Goal: Transaction & Acquisition: Purchase product/service

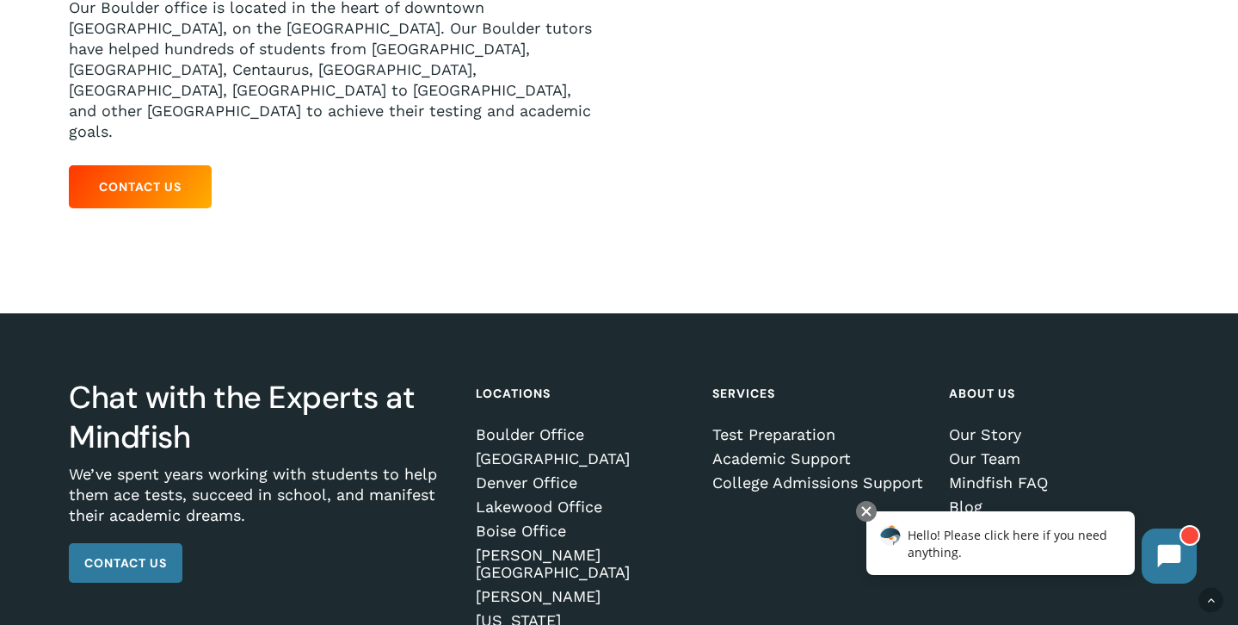
scroll to position [420, 0]
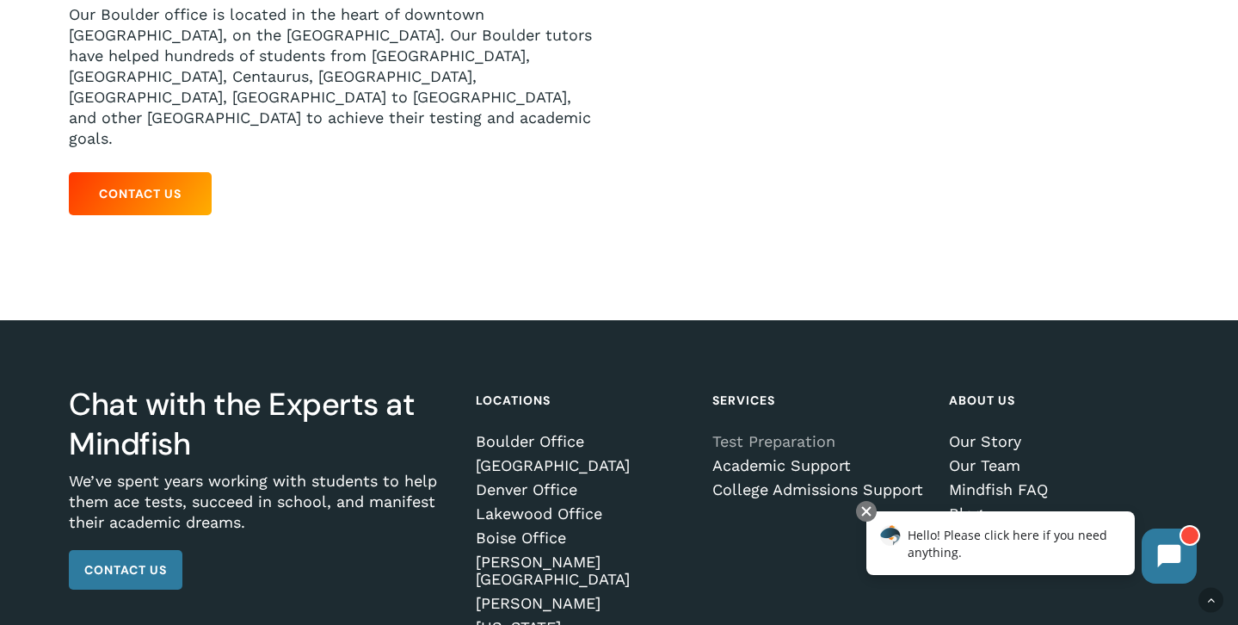
click at [748, 433] on link "Test Preparation" at bounding box center [819, 441] width 214 height 17
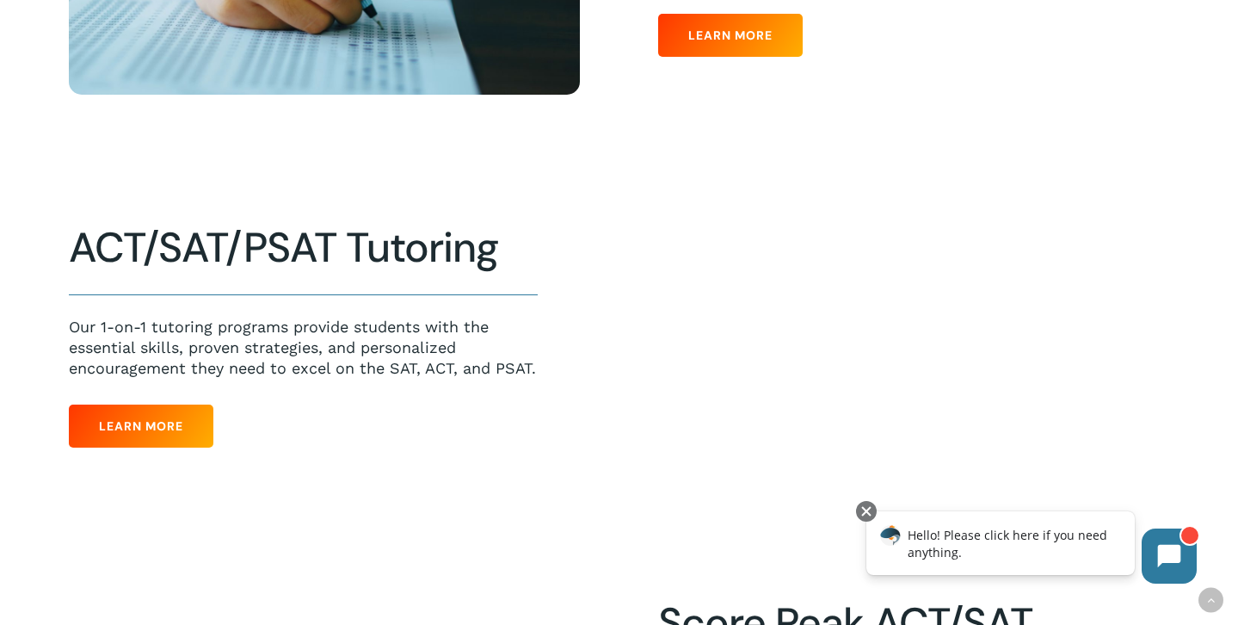
scroll to position [761, 0]
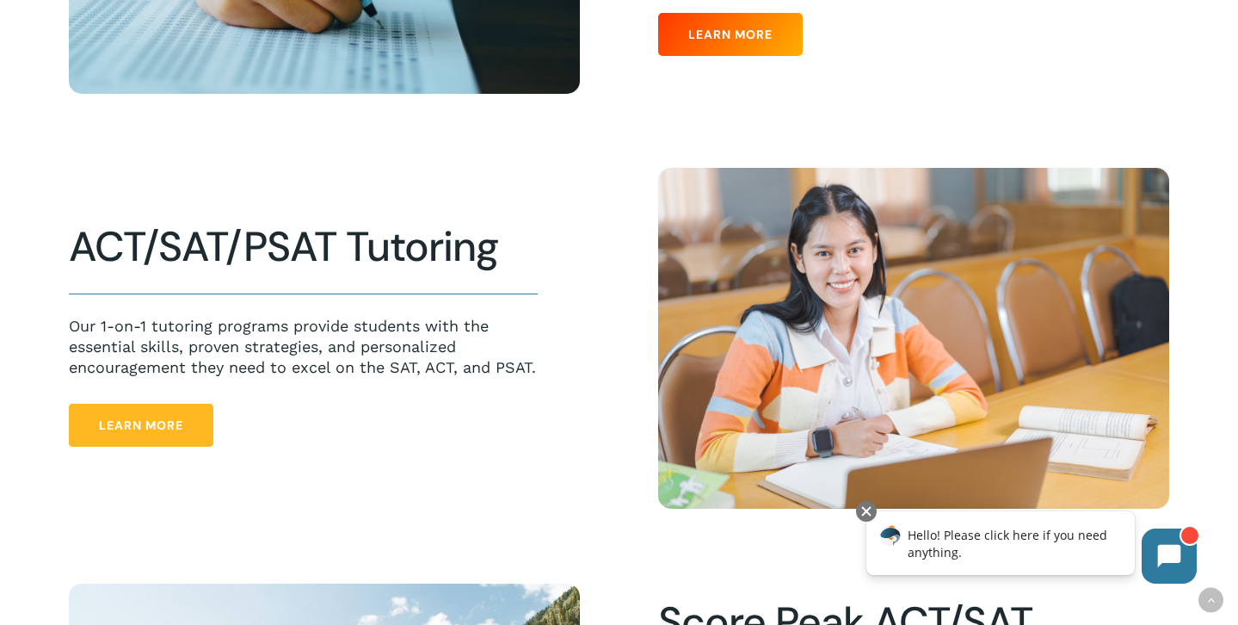
click at [97, 430] on link "Learn More" at bounding box center [141, 425] width 145 height 43
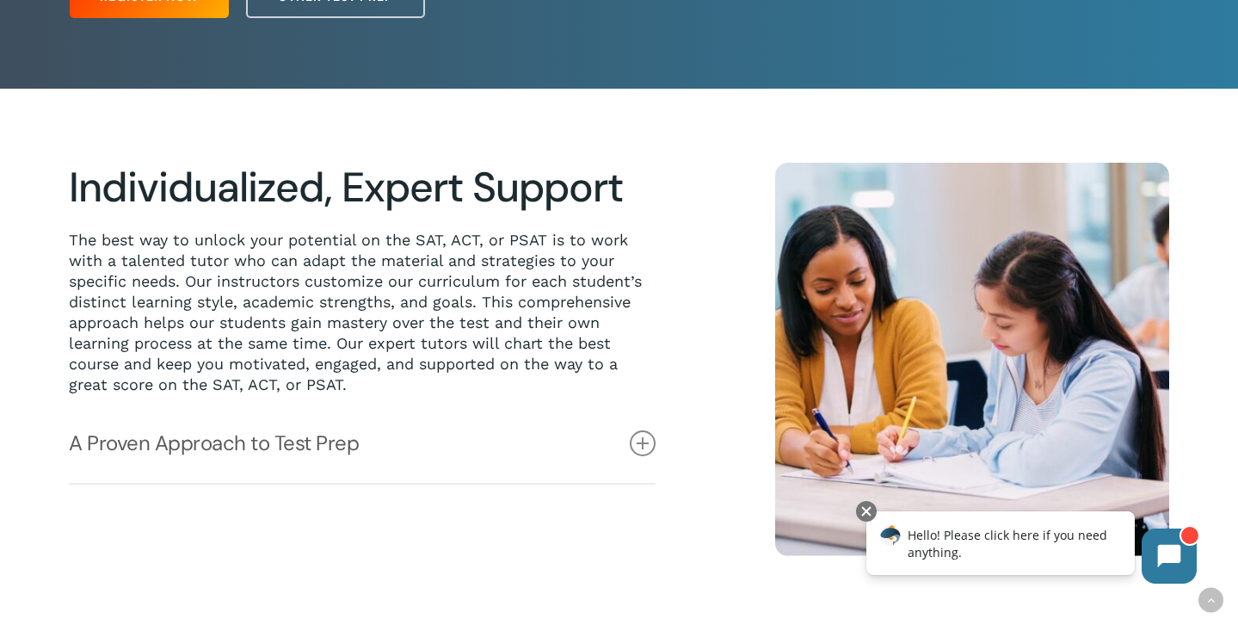
scroll to position [351, 0]
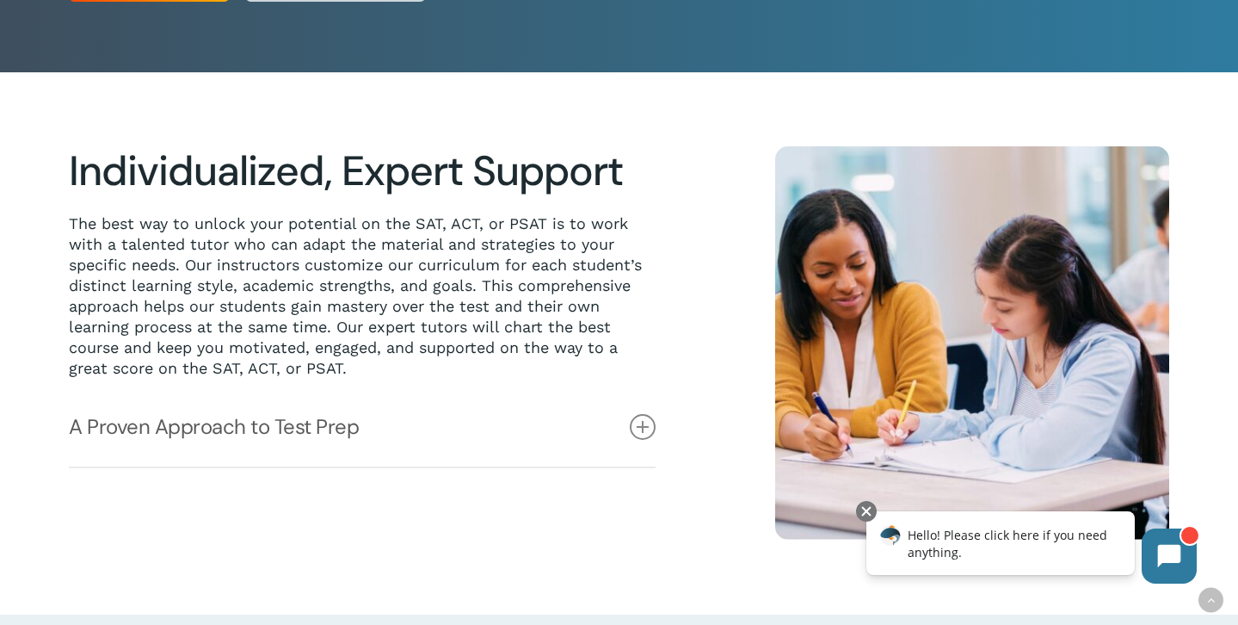
click at [97, 430] on link "A Proven Approach to Test Prep" at bounding box center [362, 426] width 587 height 79
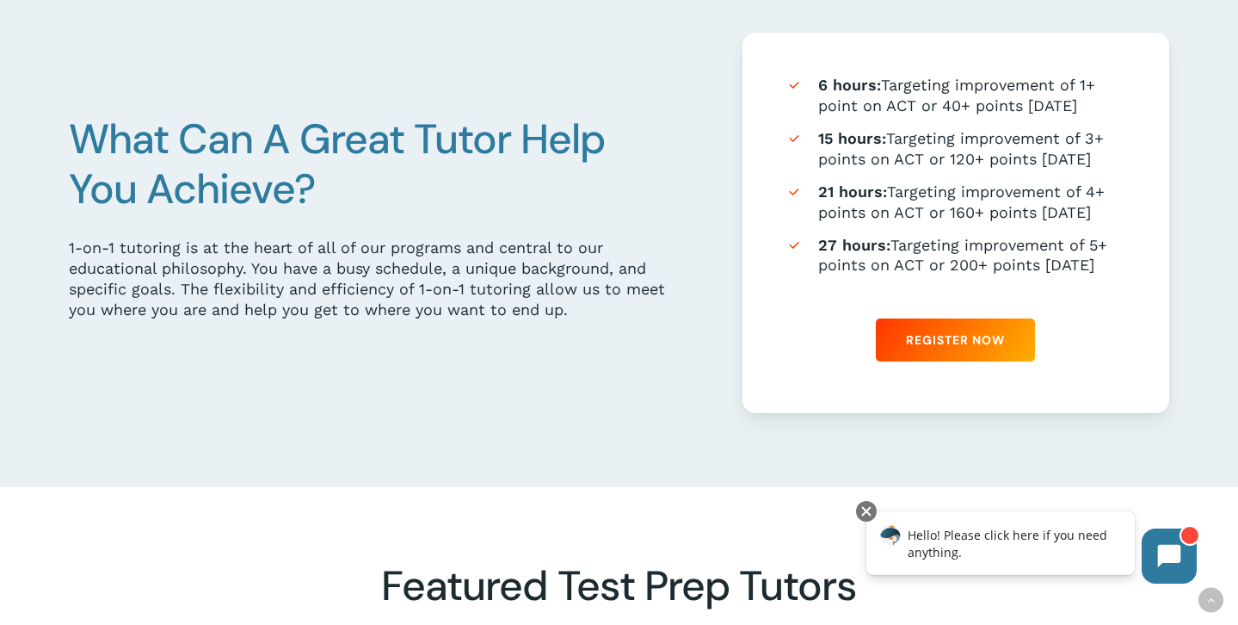
scroll to position [1123, 0]
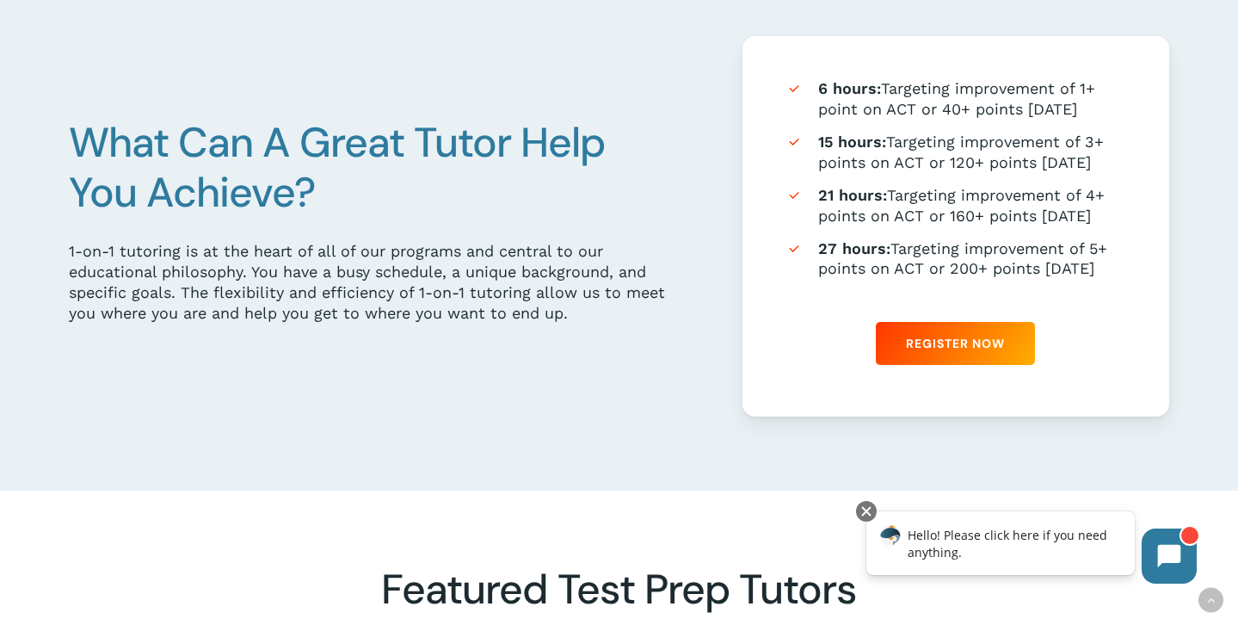
click at [941, 336] on span "Register Now" at bounding box center [955, 343] width 99 height 17
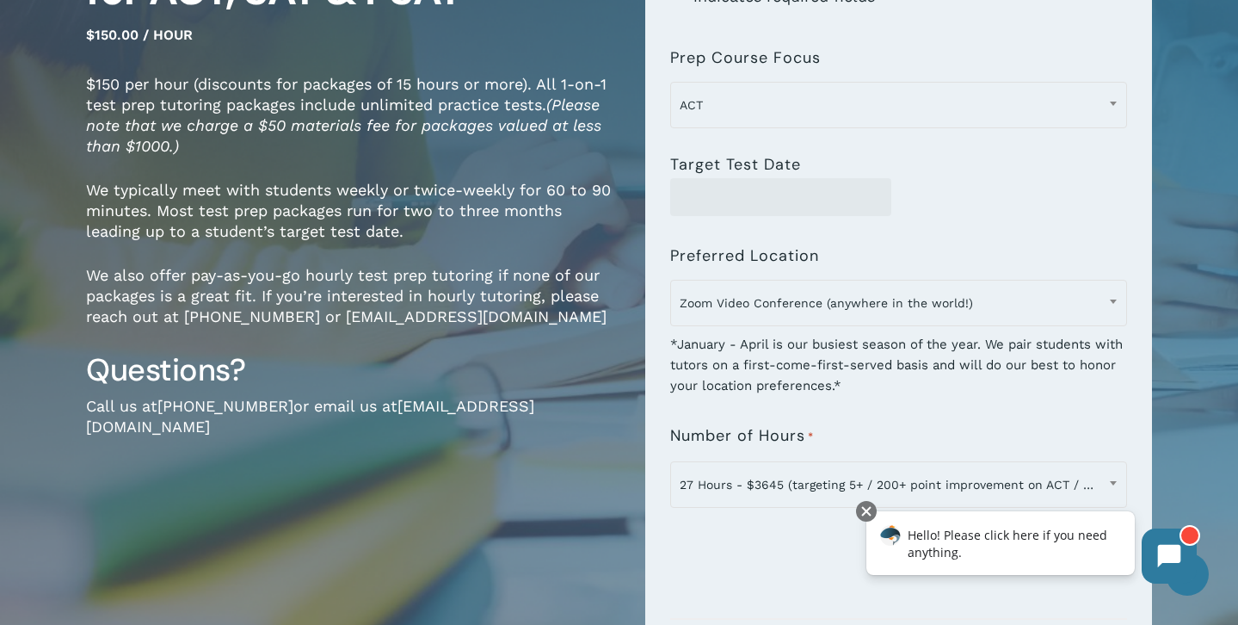
scroll to position [250, 0]
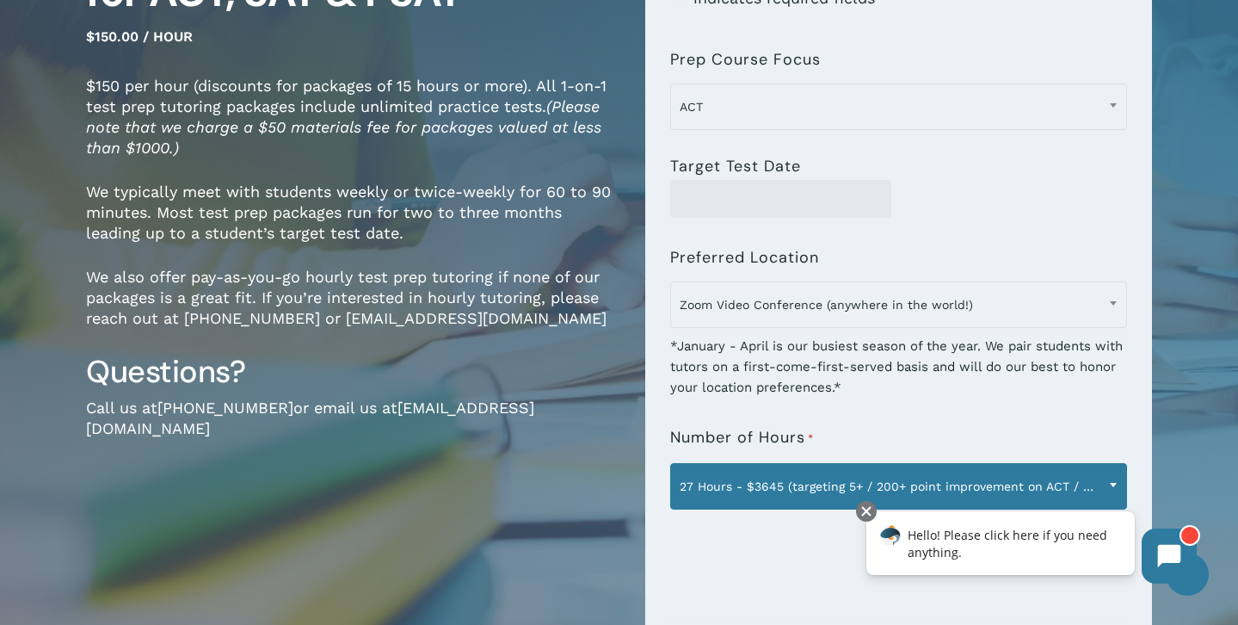
click at [738, 485] on span "27 Hours - $3645 (targeting 5+ / 200+ point improvement on ACT / SAT; reg. $405…" at bounding box center [898, 486] width 455 height 36
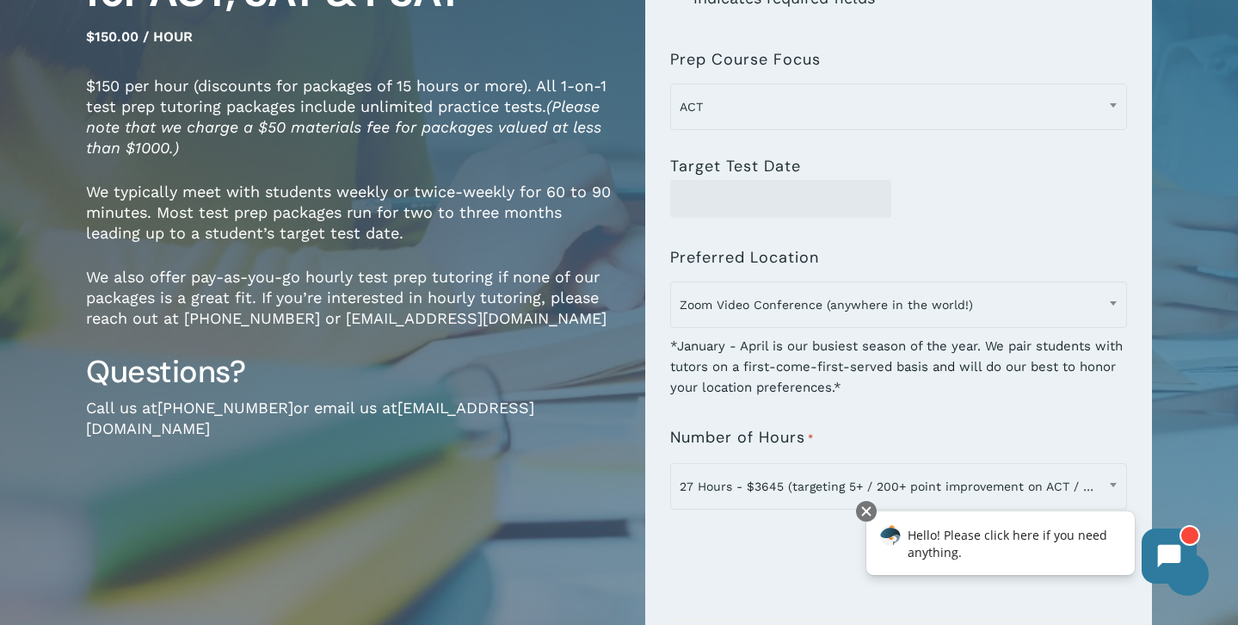
click at [927, 215] on div at bounding box center [898, 199] width 457 height 38
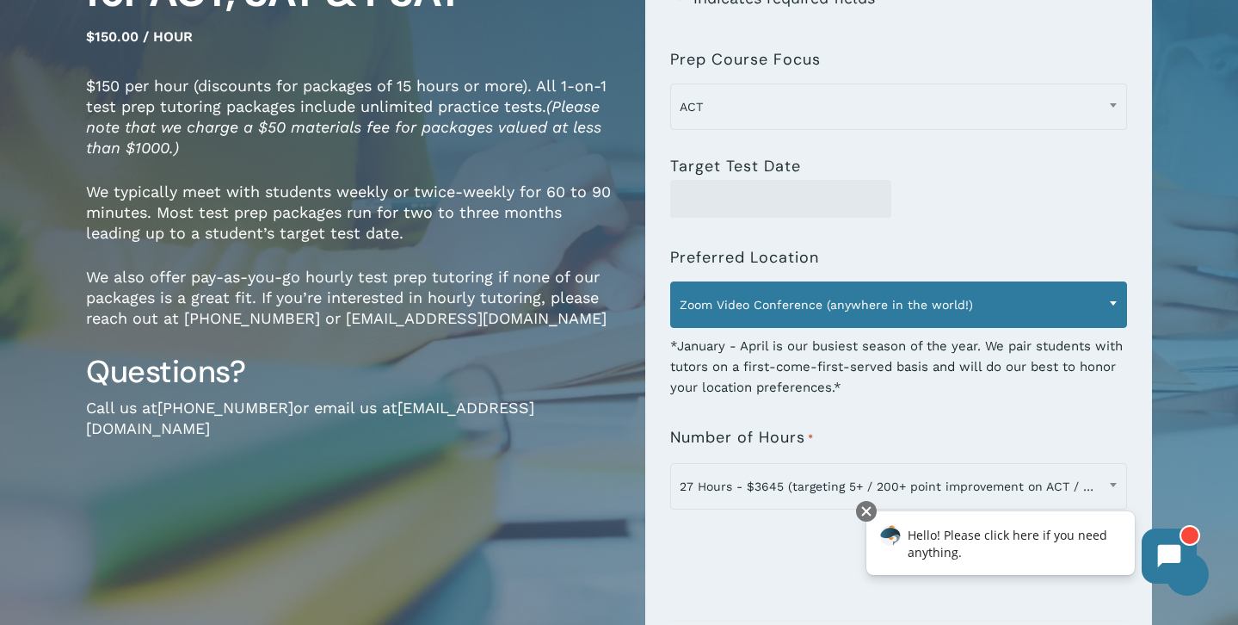
click at [899, 314] on span "Zoom Video Conference (anywhere in the world!)" at bounding box center [898, 305] width 455 height 36
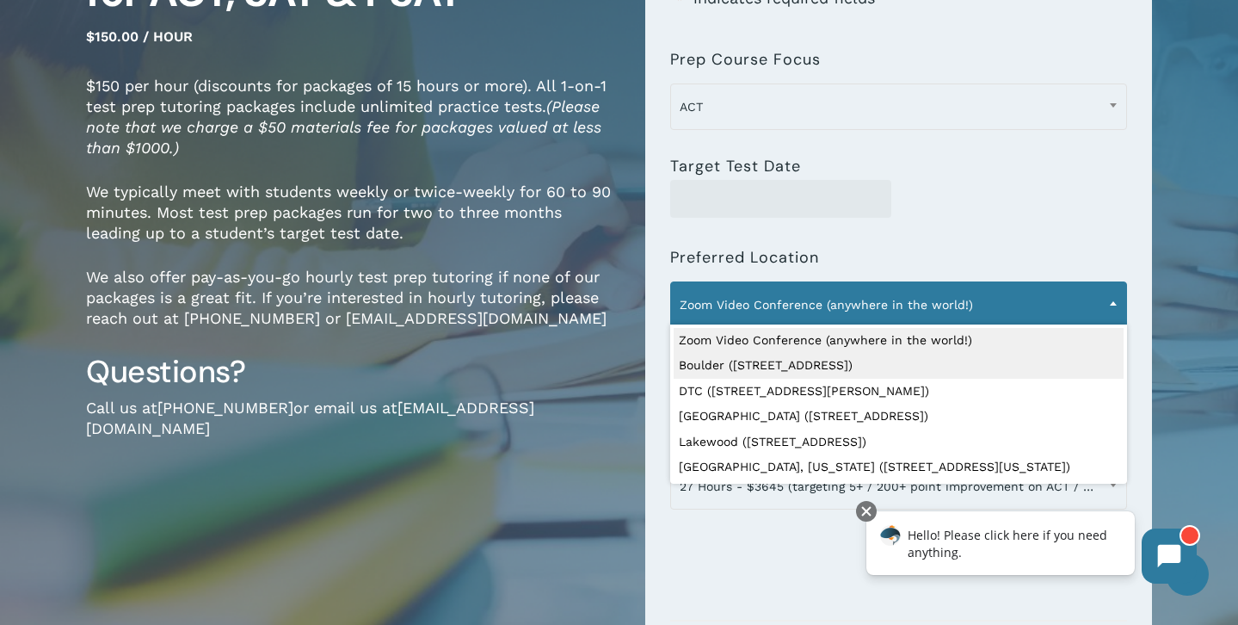
select select "**********"
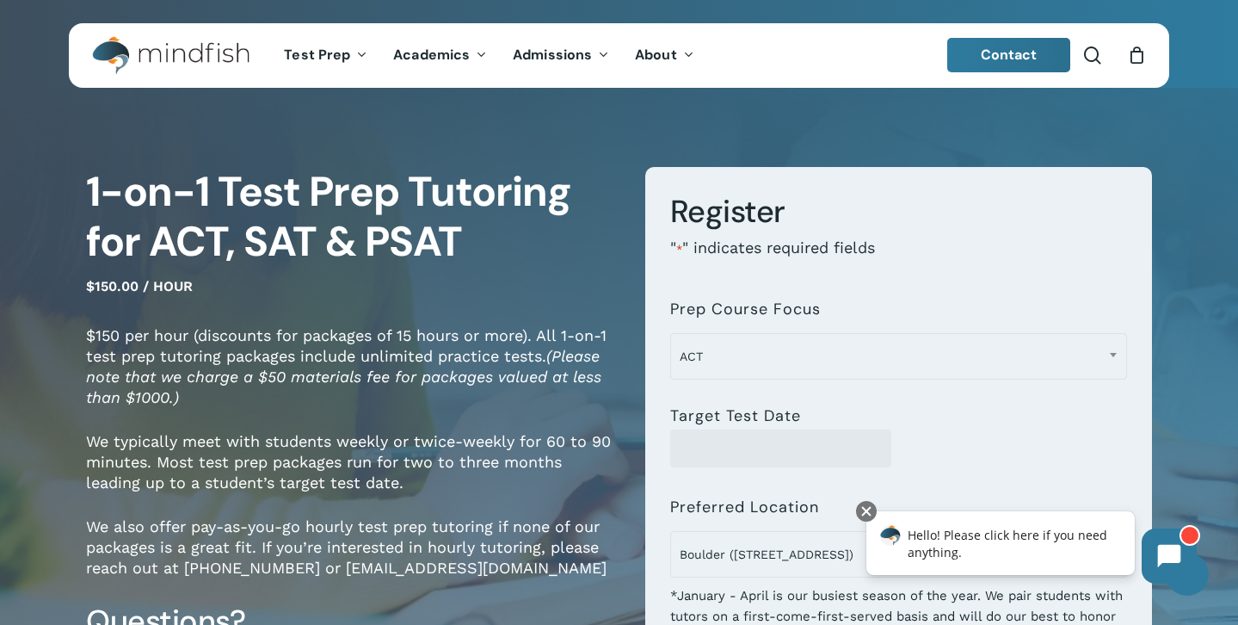
scroll to position [1, 0]
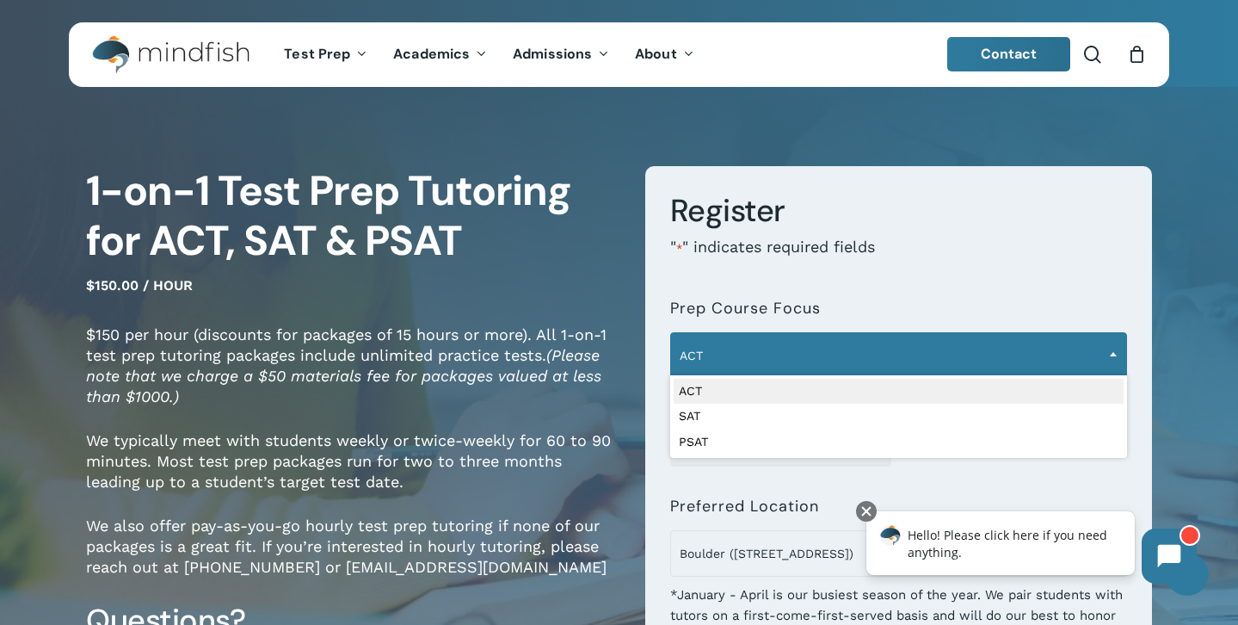
click at [823, 357] on span "ACT" at bounding box center [898, 355] width 455 height 36
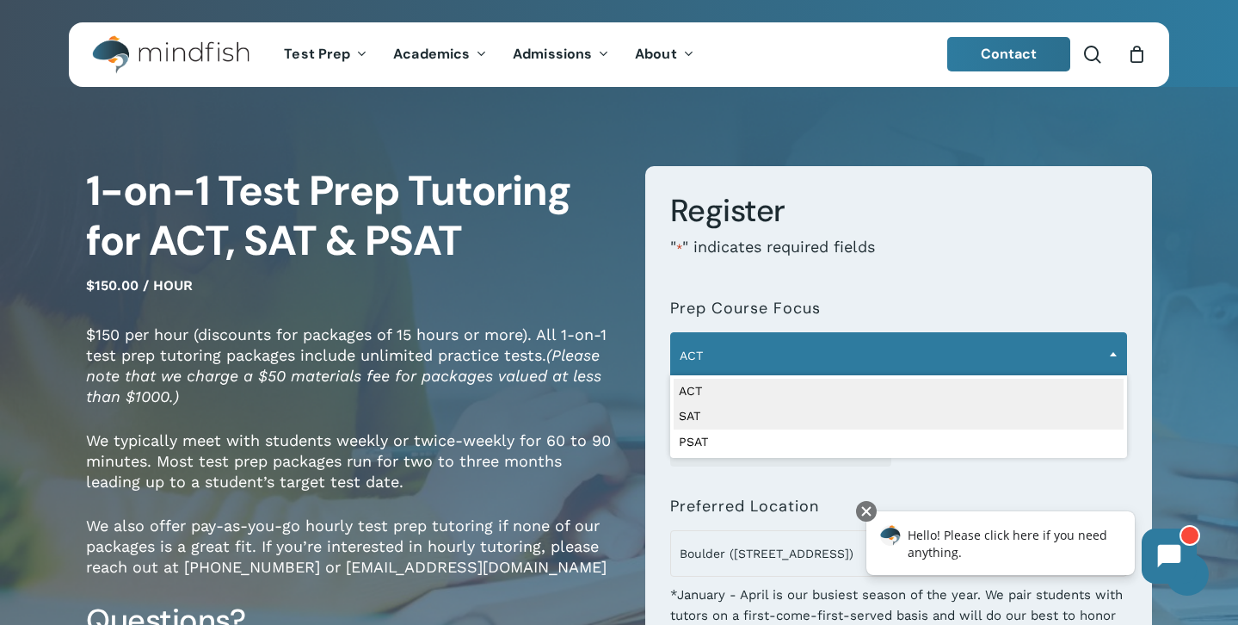
select select "***"
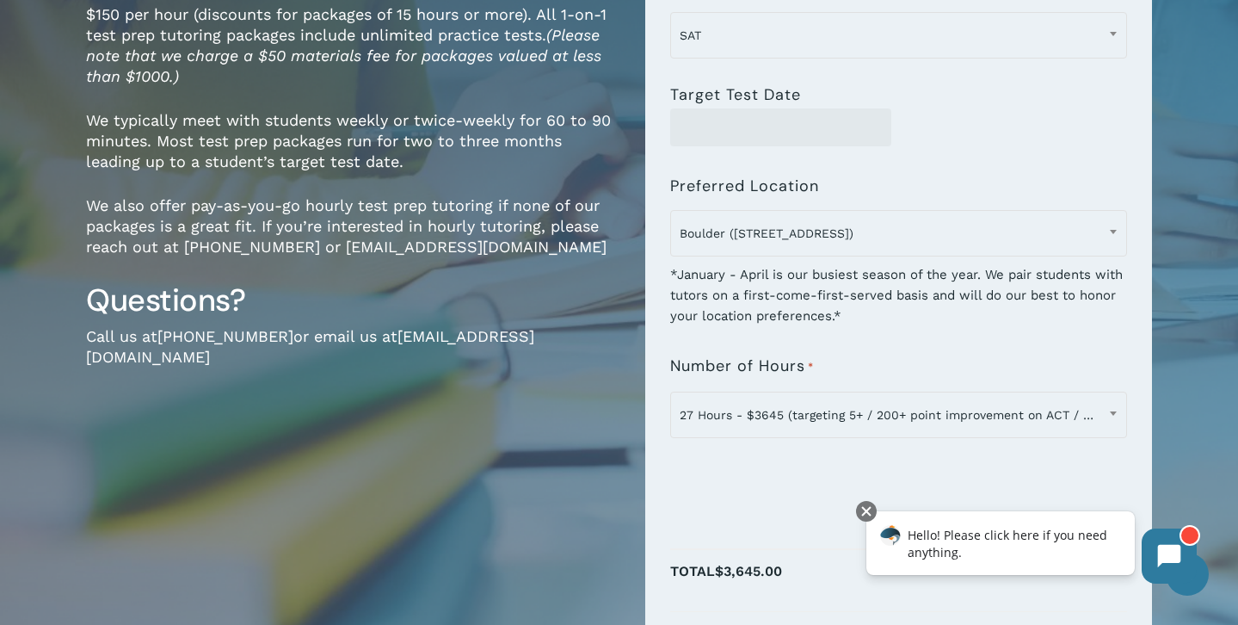
scroll to position [324, 0]
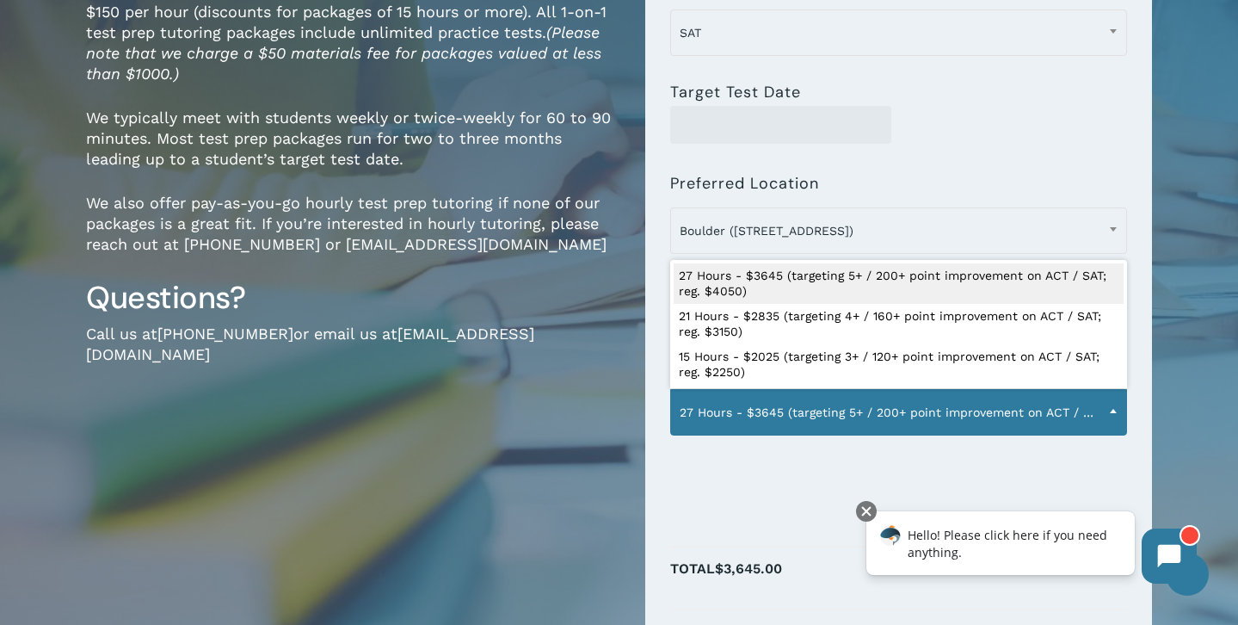
click at [984, 420] on span "27 Hours - $3645 (targeting 5+ / 200+ point improvement on ACT / SAT; reg. $405…" at bounding box center [898, 412] width 455 height 36
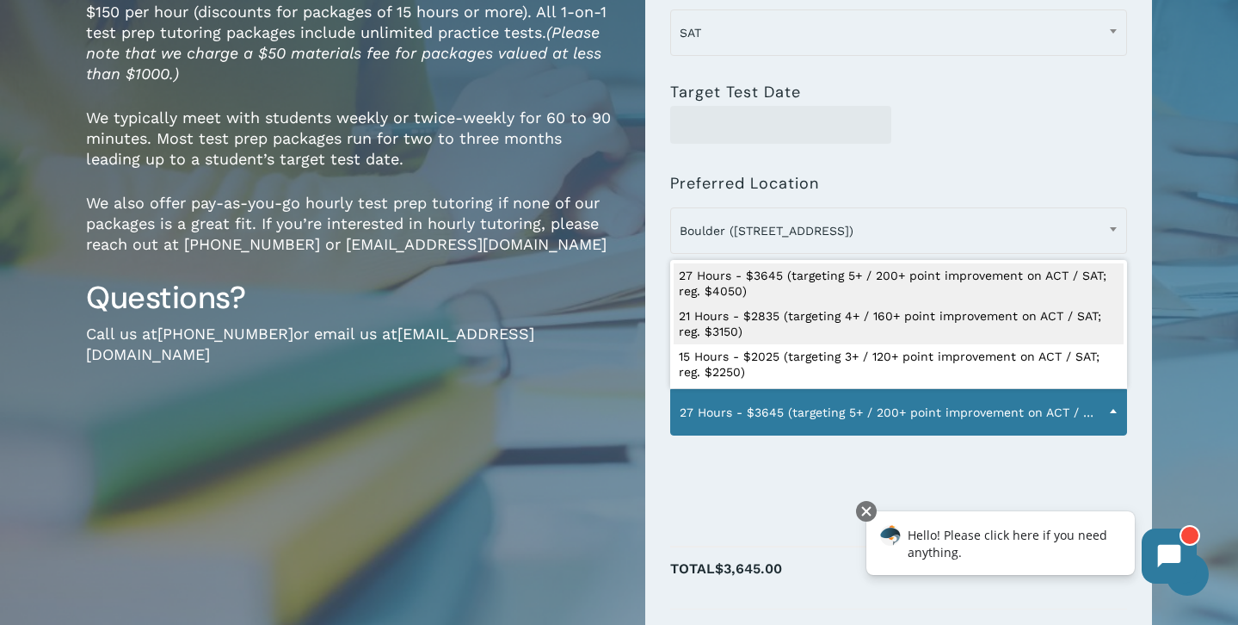
click at [957, 125] on div at bounding box center [898, 125] width 457 height 38
